Goal: Communication & Community: Connect with others

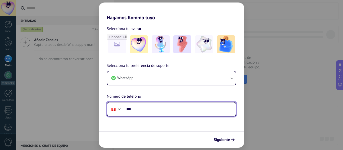
click at [178, 107] on input "***" at bounding box center [180, 110] width 112 height 12
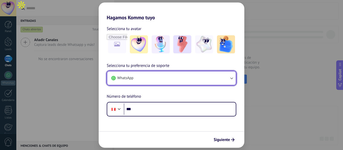
click at [210, 79] on button "WhatsApp" at bounding box center [171, 79] width 128 height 14
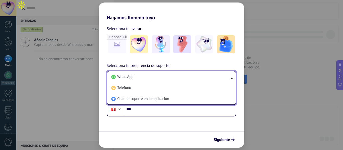
click at [210, 79] on li "WhatsApp" at bounding box center [170, 77] width 122 height 11
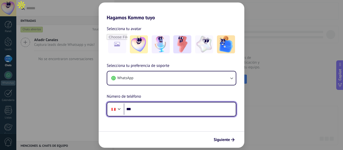
click at [170, 104] on input "***" at bounding box center [180, 110] width 112 height 12
paste input "**********"
click at [139, 110] on input "**********" at bounding box center [180, 110] width 112 height 12
click at [142, 109] on input "**********" at bounding box center [180, 110] width 112 height 12
click at [150, 110] on input "**********" at bounding box center [180, 110] width 112 height 12
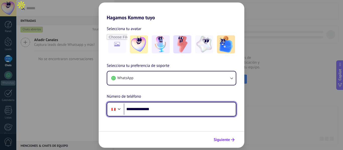
type input "**********"
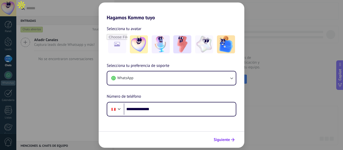
click at [223, 139] on span "Siguiente" at bounding box center [222, 140] width 16 height 4
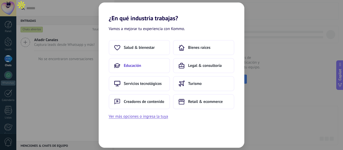
click at [138, 64] on span "Educación" at bounding box center [132, 65] width 17 height 5
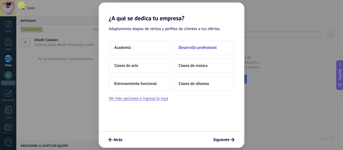
click at [192, 48] on span "Desarrollo profesional" at bounding box center [197, 47] width 38 height 5
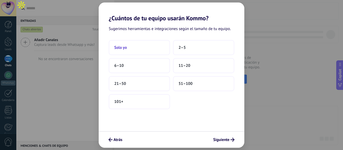
click at [152, 48] on button "Solo yo" at bounding box center [139, 47] width 61 height 15
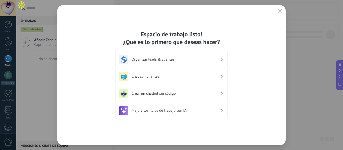
click at [157, 78] on h3 "Chat con clientes" at bounding box center [175, 76] width 89 height 5
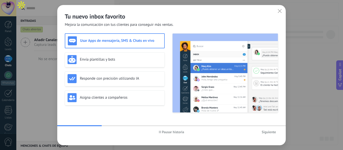
click at [153, 38] on h3 "Usar Apps de mensajería, SMS & Chats en vivo" at bounding box center [121, 40] width 82 height 5
click at [149, 63] on div "Envía plantillas y bots" at bounding box center [114, 59] width 94 height 9
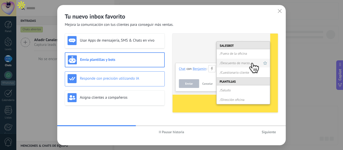
click at [146, 84] on div "Responde con precisión utilizando IA" at bounding box center [115, 79] width 100 height 15
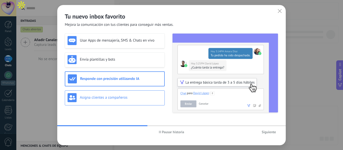
click at [141, 103] on div "Asigna clientes a compañeros" at bounding box center [115, 98] width 100 height 15
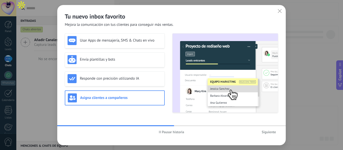
click at [268, 135] on button "Siguiente" at bounding box center [268, 132] width 19 height 8
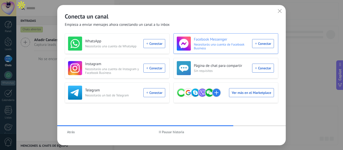
click at [259, 44] on div "[DEMOGRAPHIC_DATA] Messenger Necesitarás una cuenta de Facebook Business Conect…" at bounding box center [225, 44] width 97 height 14
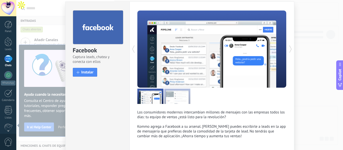
scroll to position [15, 0]
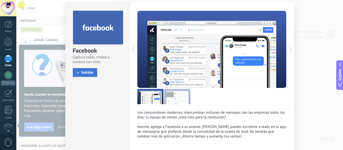
click at [78, 74] on span at bounding box center [78, 72] width 3 height 3
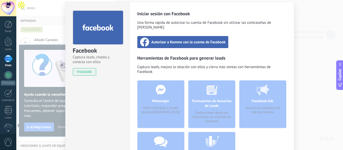
scroll to position [36, 0]
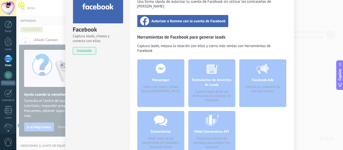
click at [176, 19] on span "Autorizar a Kommo con la cuenta de Facebook" at bounding box center [188, 21] width 74 height 5
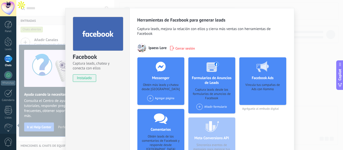
scroll to position [5, 0]
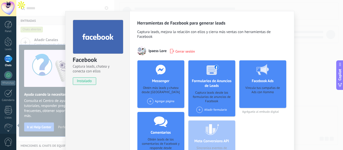
click at [153, 102] on div "Agregar página" at bounding box center [160, 101] width 27 height 6
click at [156, 109] on div "Inst Ipaess" at bounding box center [164, 110] width 34 height 11
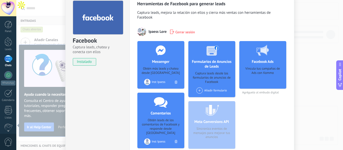
scroll to position [0, 0]
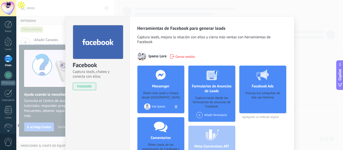
click at [151, 85] on h4 "Messenger" at bounding box center [161, 86] width 20 height 5
click at [166, 77] on icon at bounding box center [160, 75] width 13 height 10
click at [154, 87] on h4 "Messenger" at bounding box center [161, 86] width 20 height 5
click at [154, 108] on div "Inst Ipaess" at bounding box center [159, 107] width 14 height 4
click at [147, 108] on div at bounding box center [147, 107] width 6 height 6
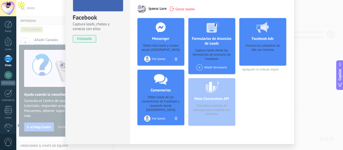
scroll to position [48, 0]
click at [262, 68] on span "Agréguelo al embudo digital" at bounding box center [262, 69] width 47 height 4
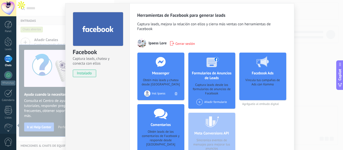
scroll to position [13, 0]
click at [262, 70] on div at bounding box center [263, 62] width 50 height 18
click at [306, 37] on div "Facebook Captura leads, chatea y conecta con ellos instalado Desinstalar Herram…" at bounding box center [179, 75] width 326 height 150
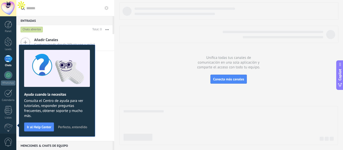
click at [69, 127] on span "Perfecto, entendido" at bounding box center [72, 127] width 29 height 4
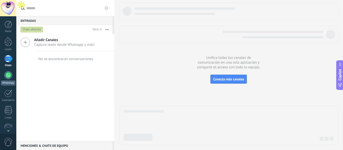
click at [9, 74] on div at bounding box center [8, 75] width 8 height 8
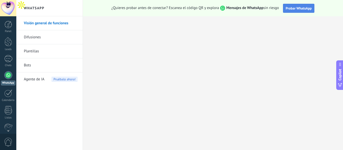
click at [291, 10] on span "Probar WhatsApp" at bounding box center [299, 8] width 26 height 5
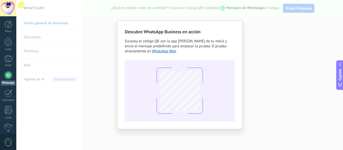
click at [259, 33] on div "Descubre WhatsApp Business en acción Escanea el código QR con la app [PERSON_NA…" at bounding box center [179, 75] width 326 height 150
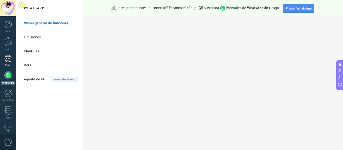
click at [13, 62] on link "Chats" at bounding box center [8, 61] width 16 height 12
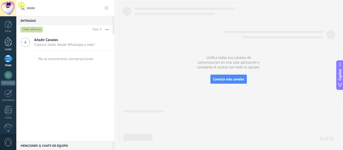
click at [9, 42] on div at bounding box center [9, 41] width 8 height 9
